Goal: Transaction & Acquisition: Book appointment/travel/reservation

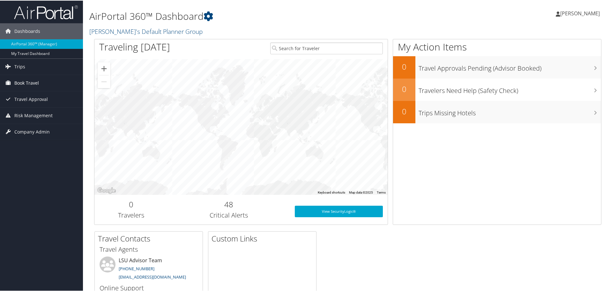
click at [28, 82] on span "Book Travel" at bounding box center [26, 82] width 25 height 16
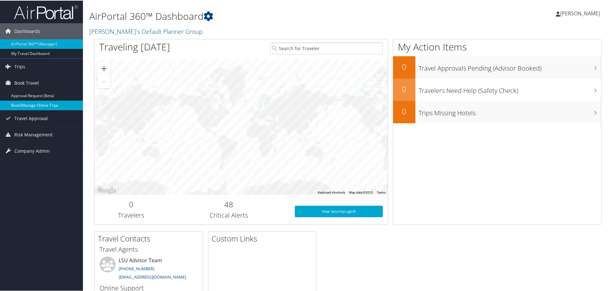
click at [33, 103] on link "Book/Manage Online Trips" at bounding box center [41, 105] width 83 height 10
